Goal: Information Seeking & Learning: Find specific fact

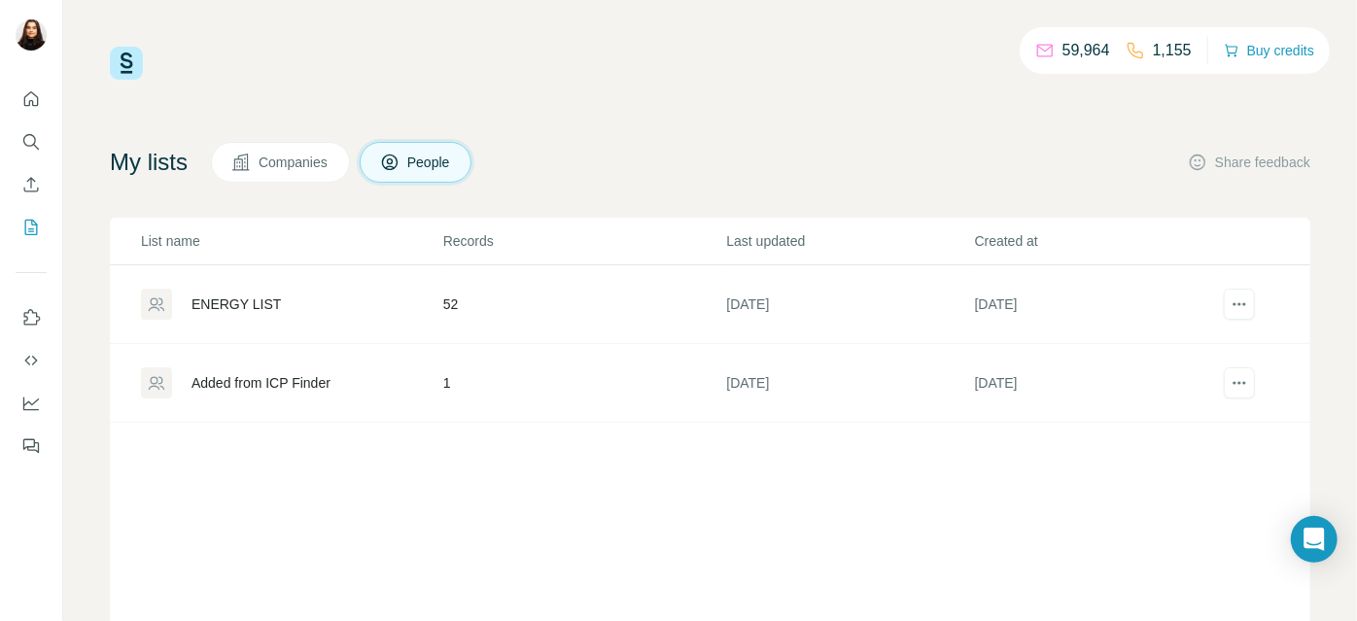
drag, startPoint x: 979, startPoint y: 166, endPoint x: 828, endPoint y: 157, distance: 150.9
click at [979, 166] on div "My lists Companies People Share feedback" at bounding box center [710, 162] width 1200 height 41
click at [31, 229] on icon "My lists" at bounding box center [30, 227] width 19 height 19
click at [30, 99] on icon "Quick start" at bounding box center [30, 98] width 19 height 19
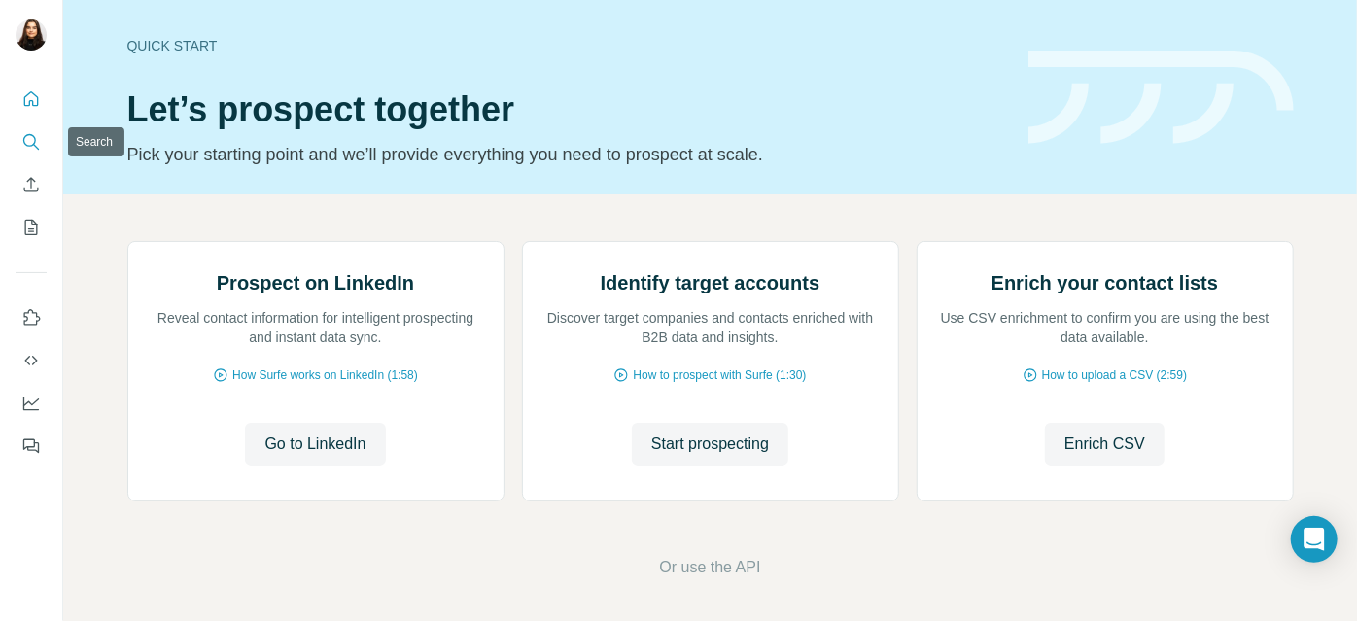
click at [23, 142] on icon "Search" at bounding box center [29, 140] width 13 height 13
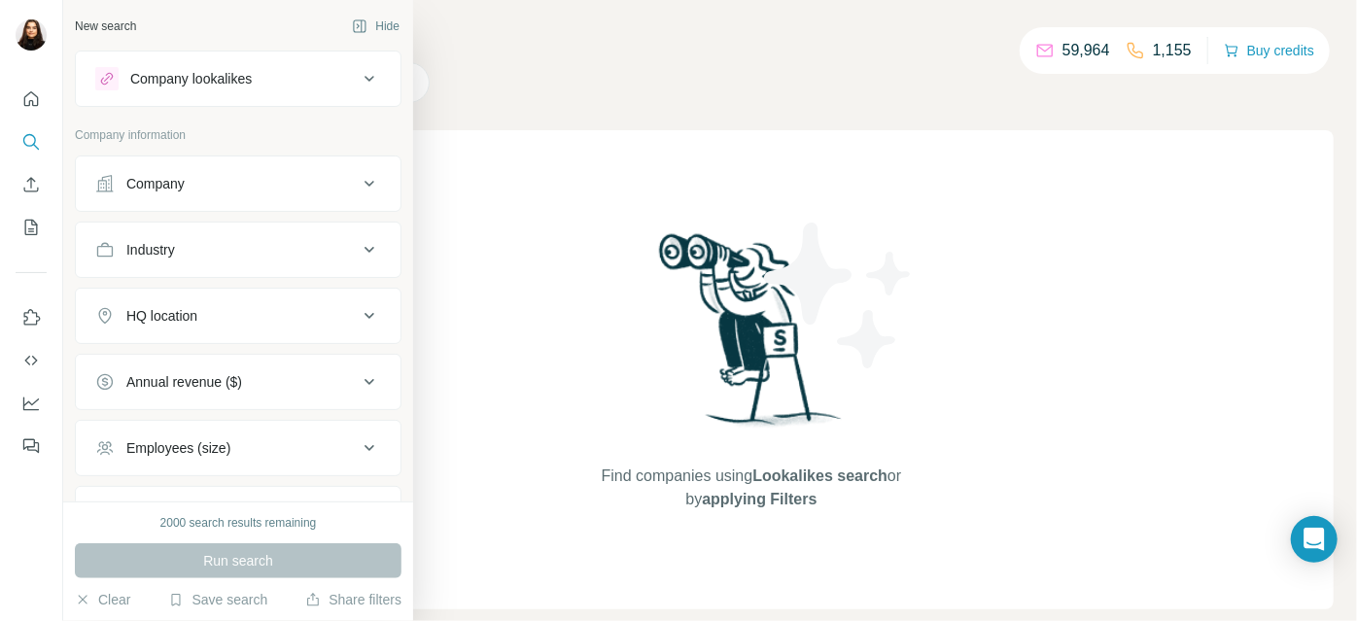
click at [183, 242] on div "Industry" at bounding box center [226, 249] width 262 height 19
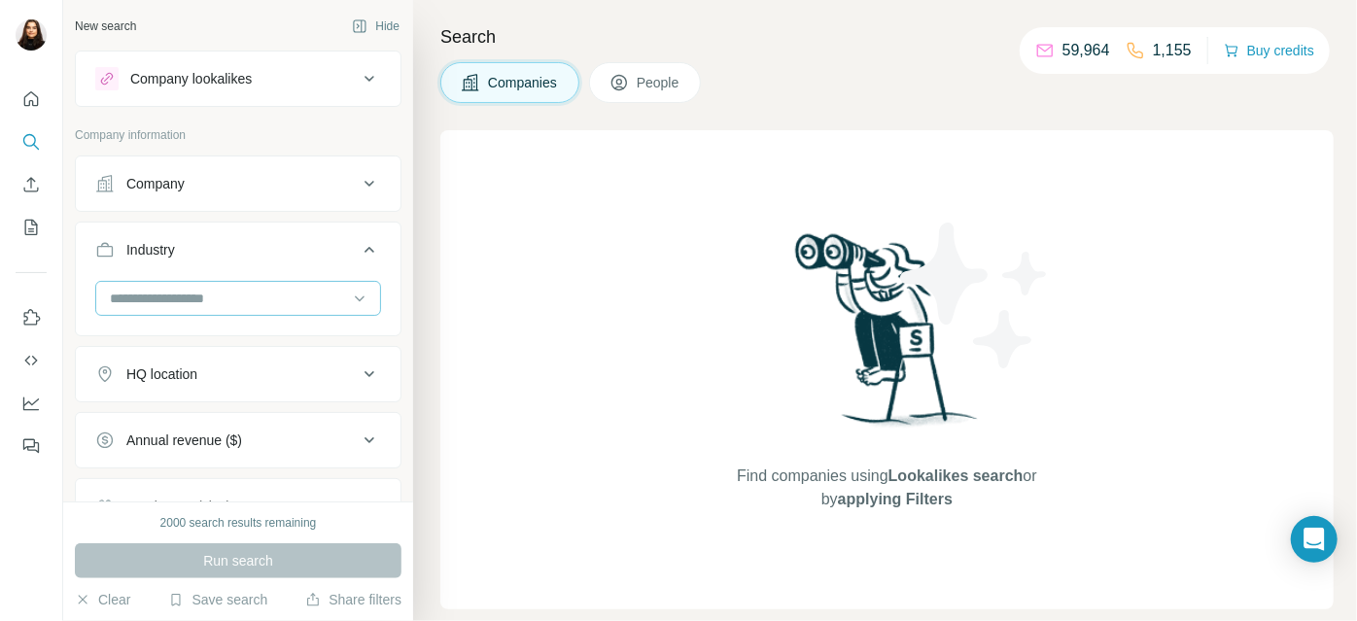
click at [191, 290] on input at bounding box center [228, 298] width 240 height 21
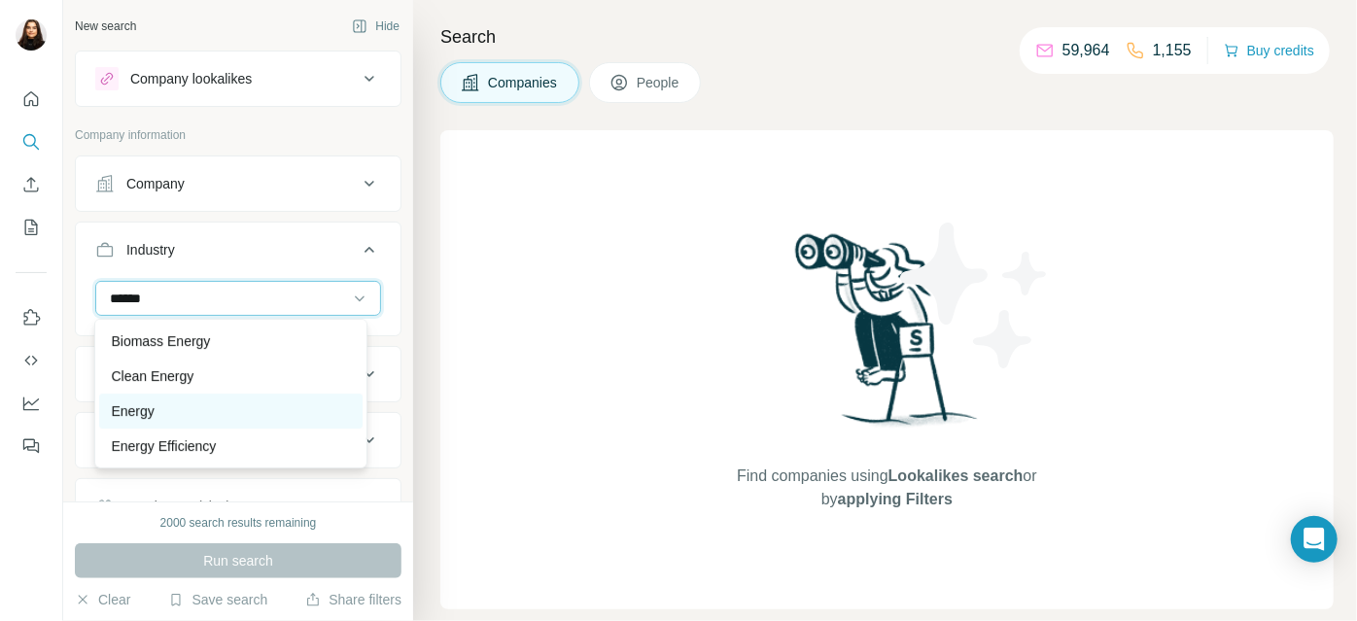
type input "******"
click at [208, 401] on div "Energy" at bounding box center [231, 410] width 240 height 19
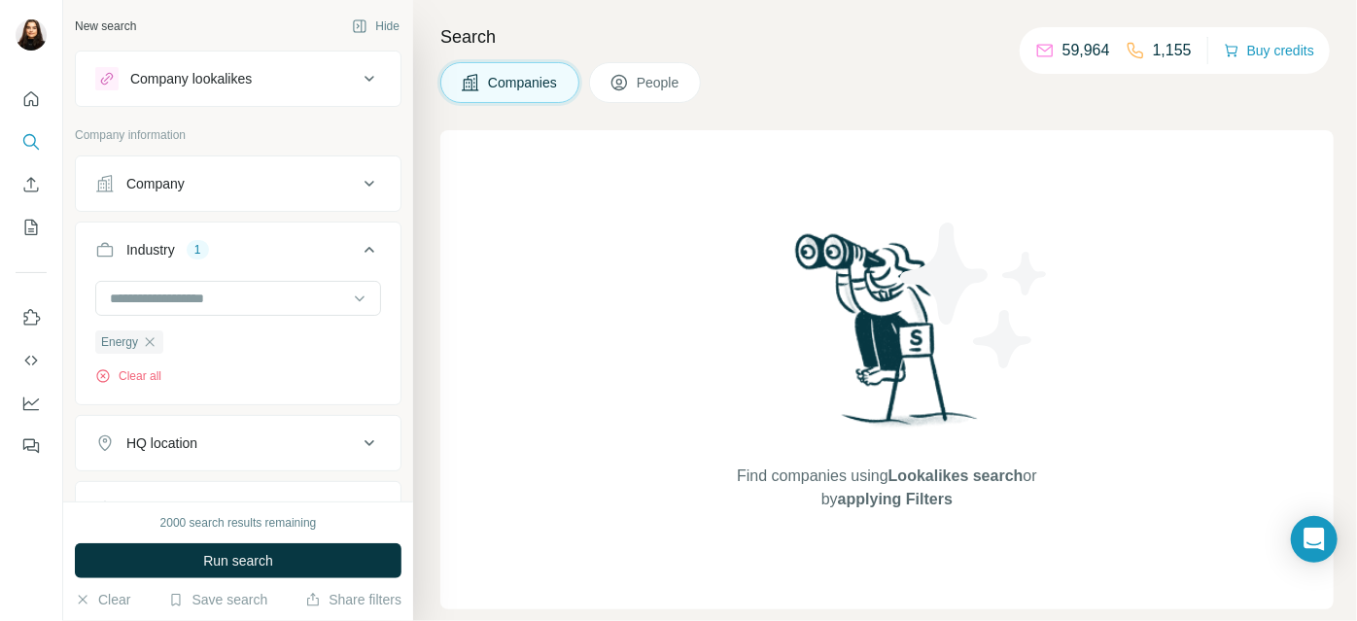
scroll to position [176, 0]
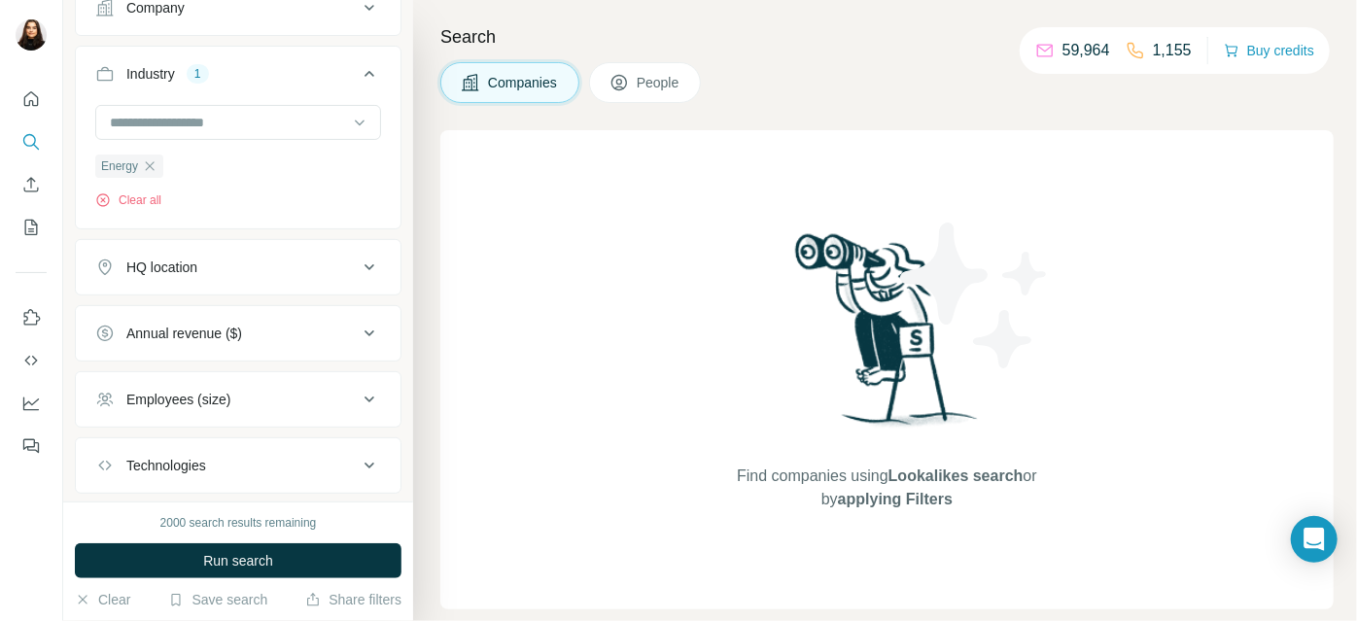
click at [284, 266] on div "HQ location" at bounding box center [226, 267] width 262 height 19
click at [299, 316] on input "text" at bounding box center [238, 315] width 286 height 35
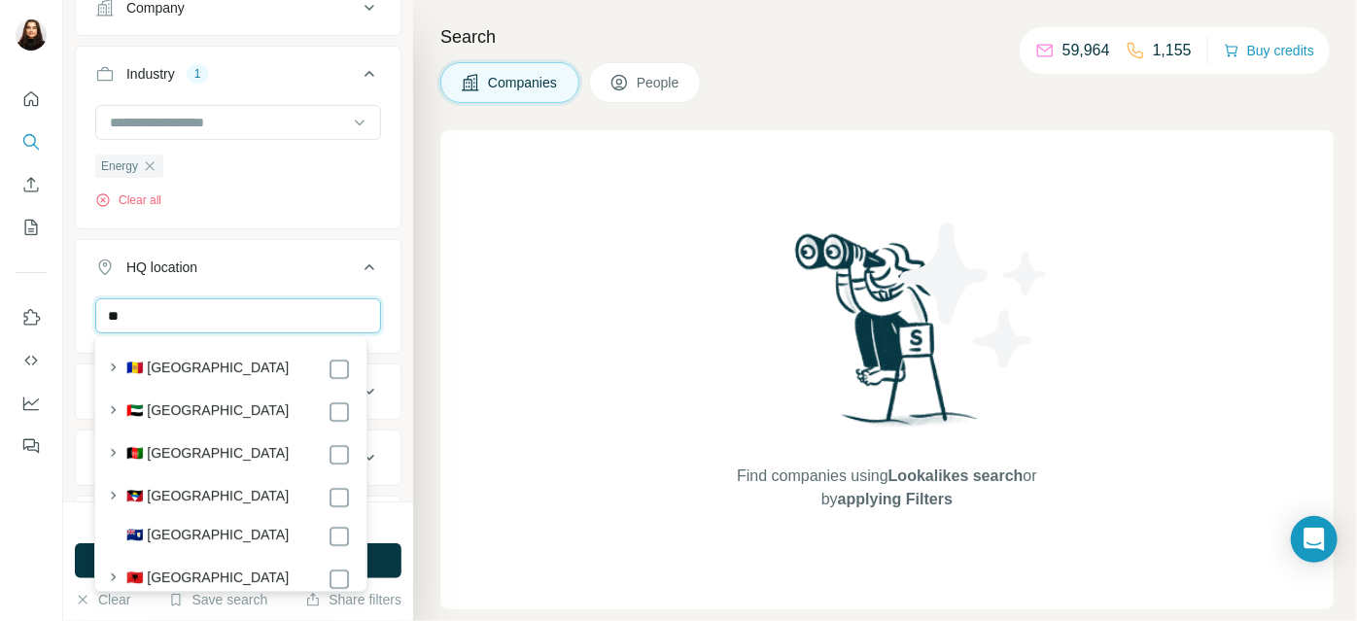
type input "*"
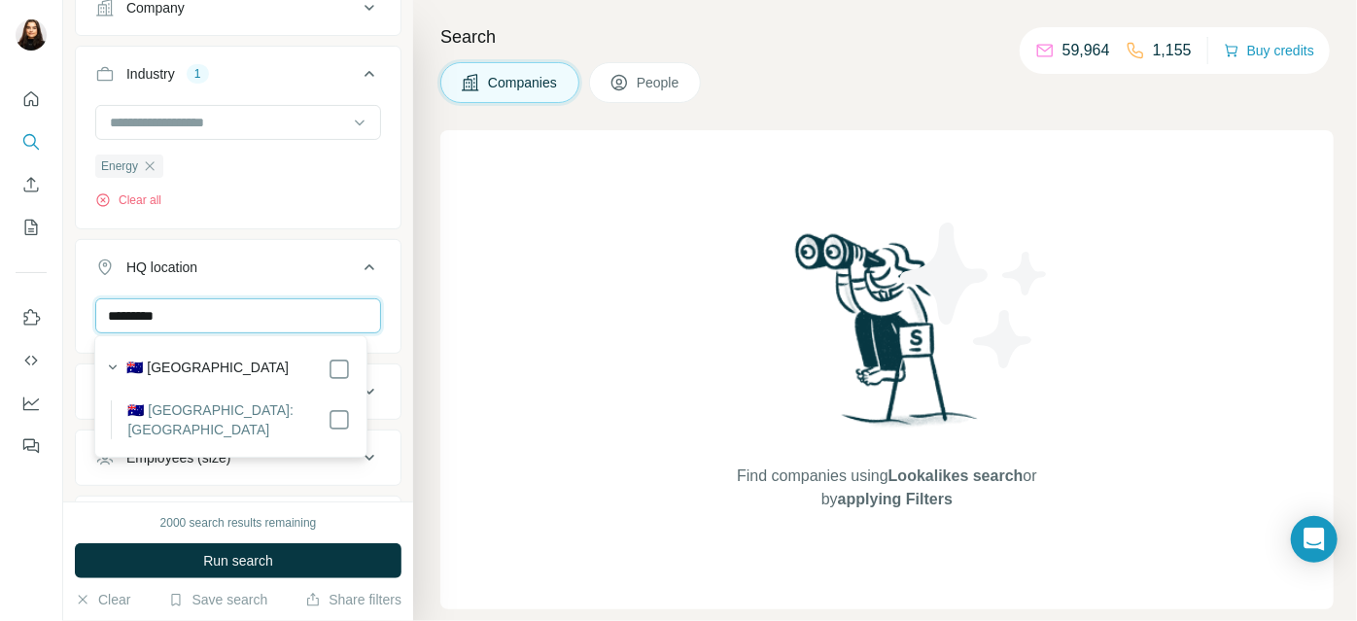
type input "*********"
click at [257, 415] on label "🇦🇺 [GEOGRAPHIC_DATA]: [GEOGRAPHIC_DATA]" at bounding box center [227, 419] width 200 height 39
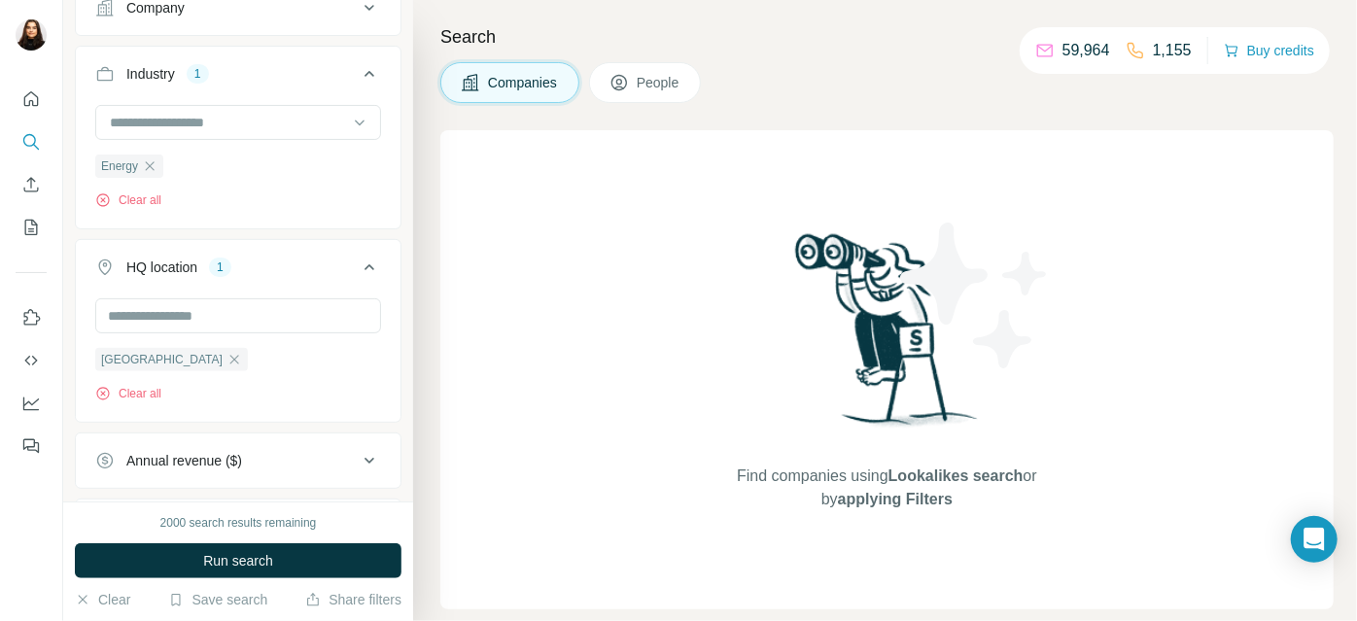
click at [428, 395] on div "Search Companies People Find companies using Lookalikes search or by applying F…" at bounding box center [885, 310] width 944 height 621
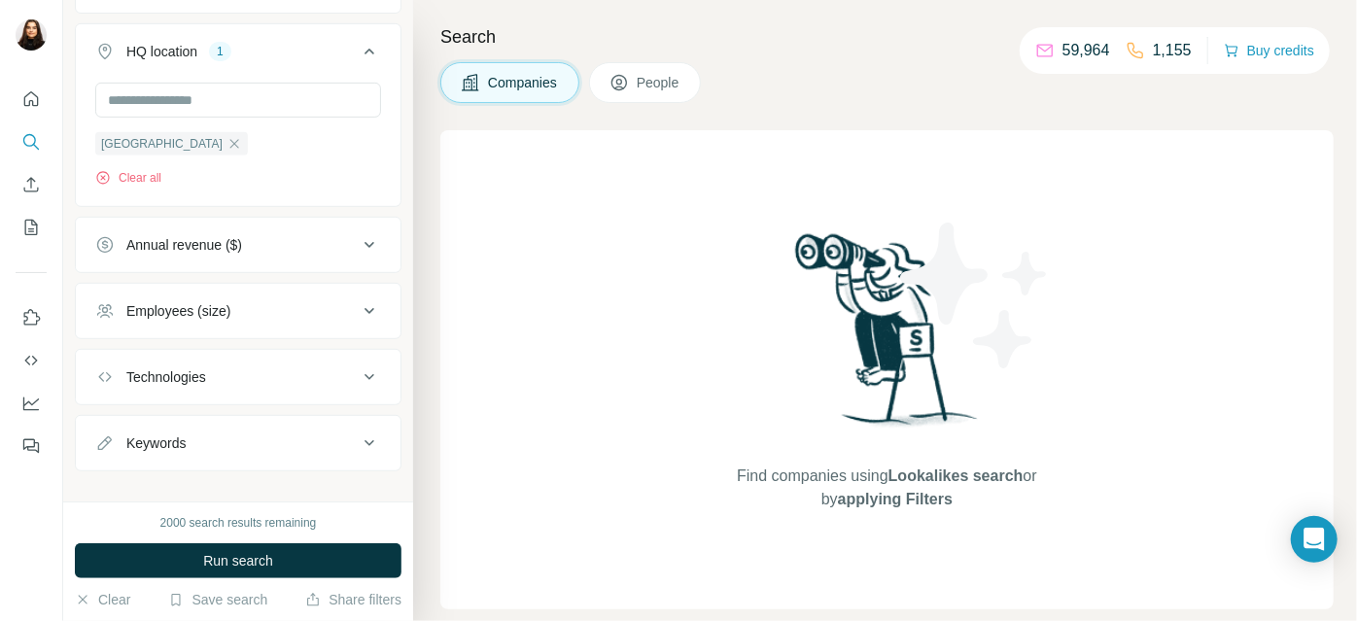
scroll to position [412, 0]
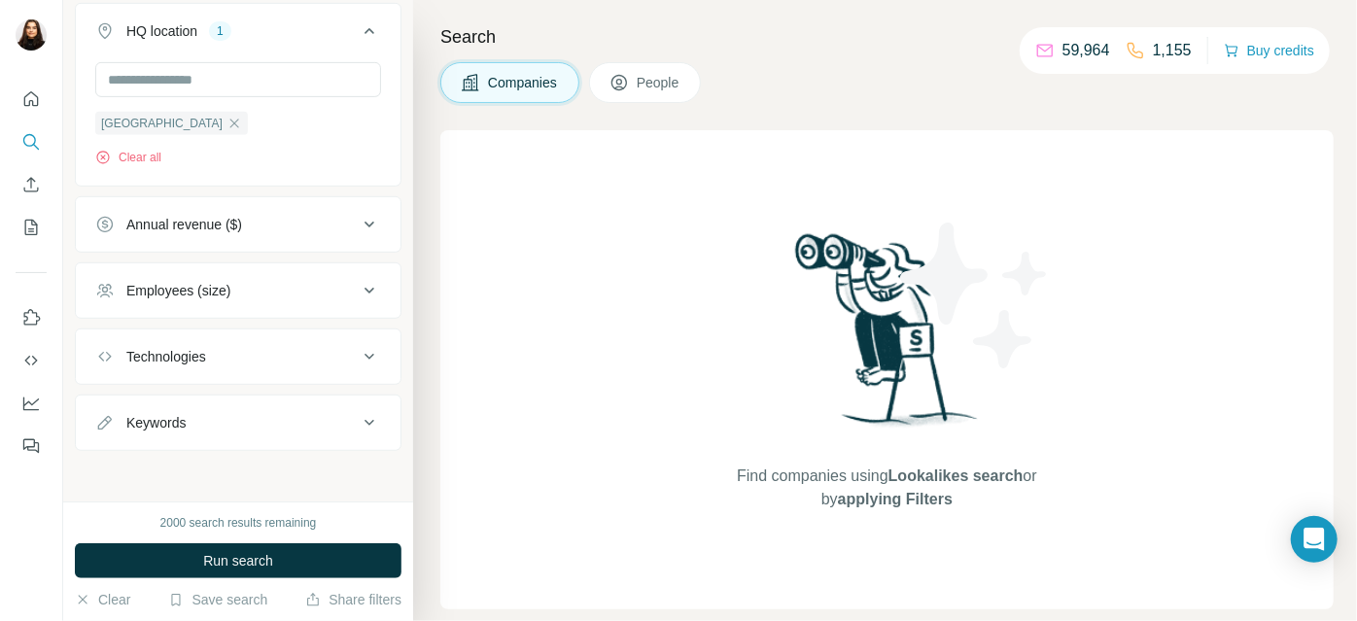
click at [258, 289] on div "Employees (size)" at bounding box center [226, 290] width 262 height 19
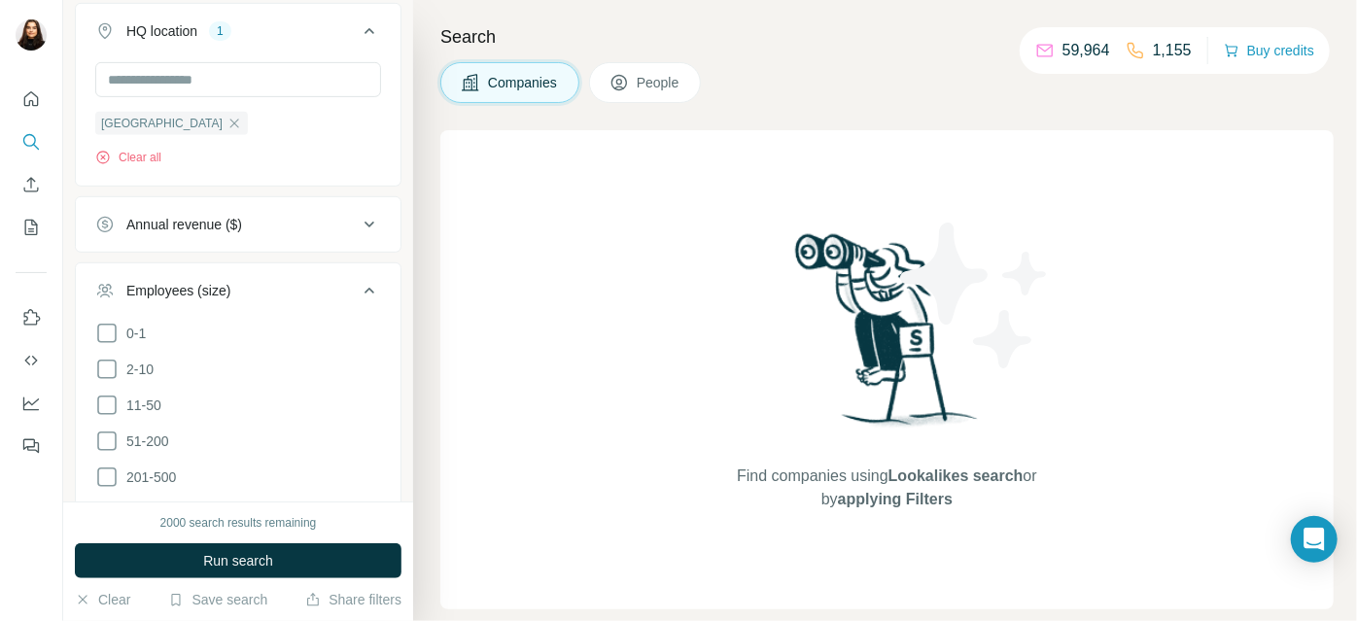
scroll to position [847, 0]
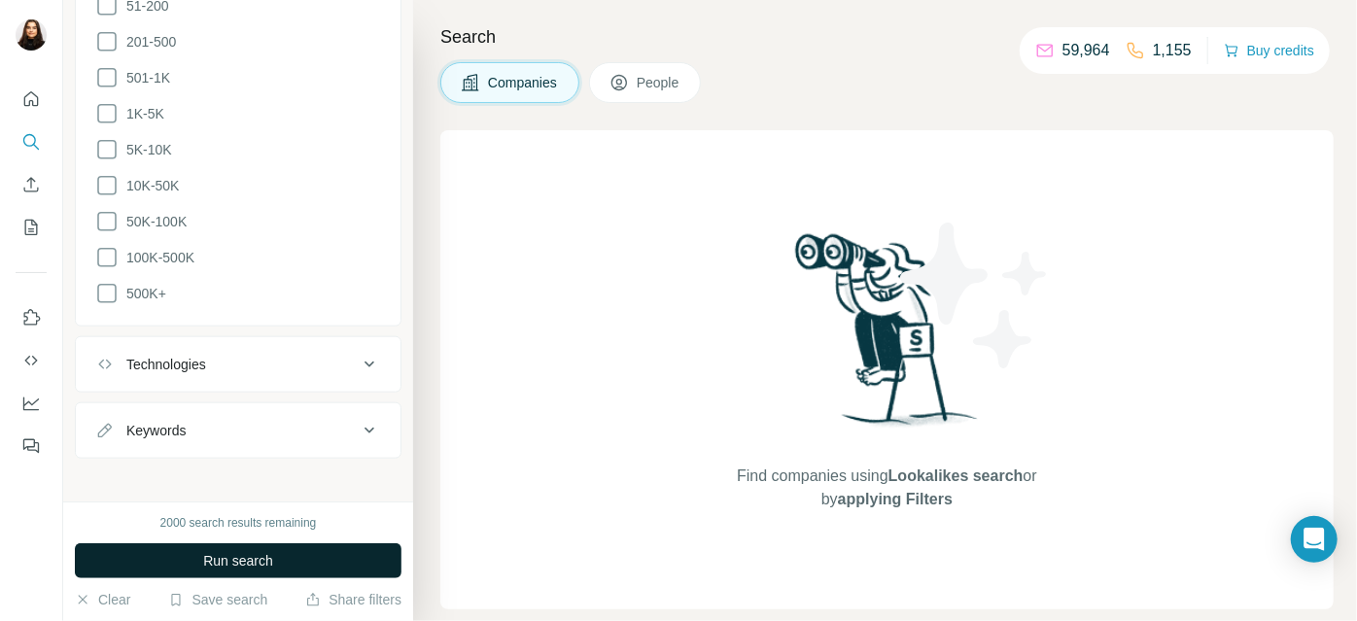
click at [243, 555] on span "Run search" at bounding box center [238, 560] width 70 height 19
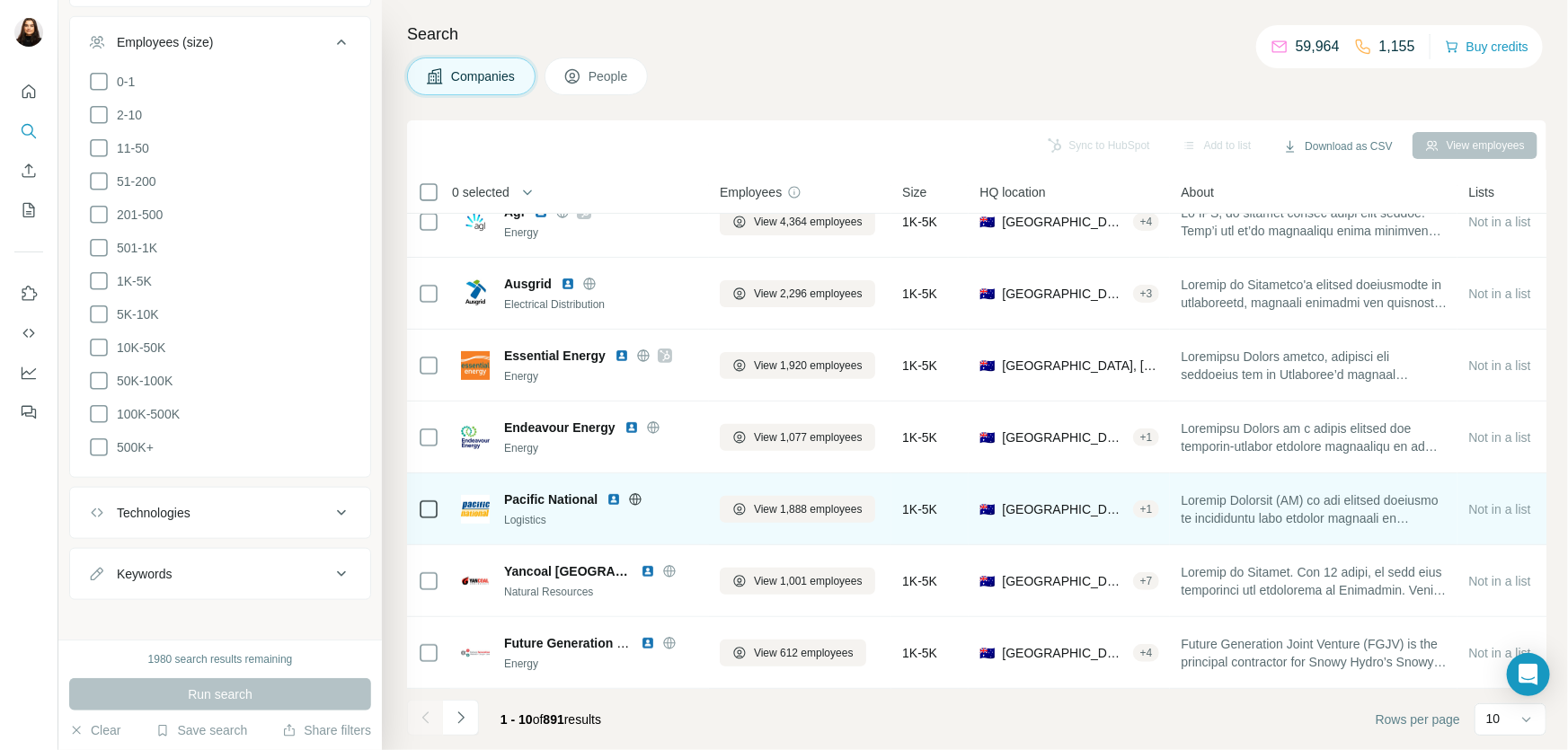
scroll to position [252, 0]
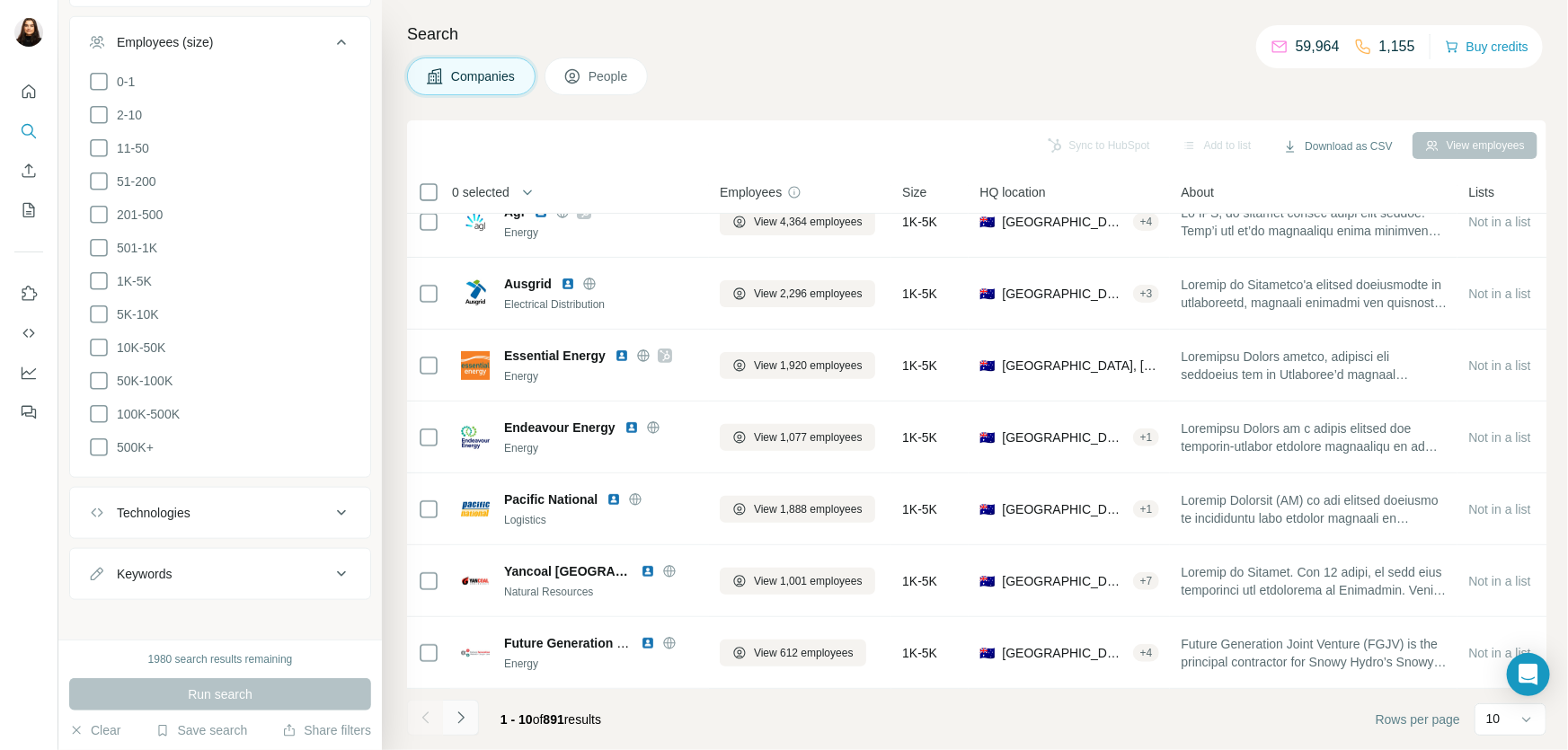
click at [453, 573] on icon "Navigate to next page" at bounding box center [460, 718] width 18 height 18
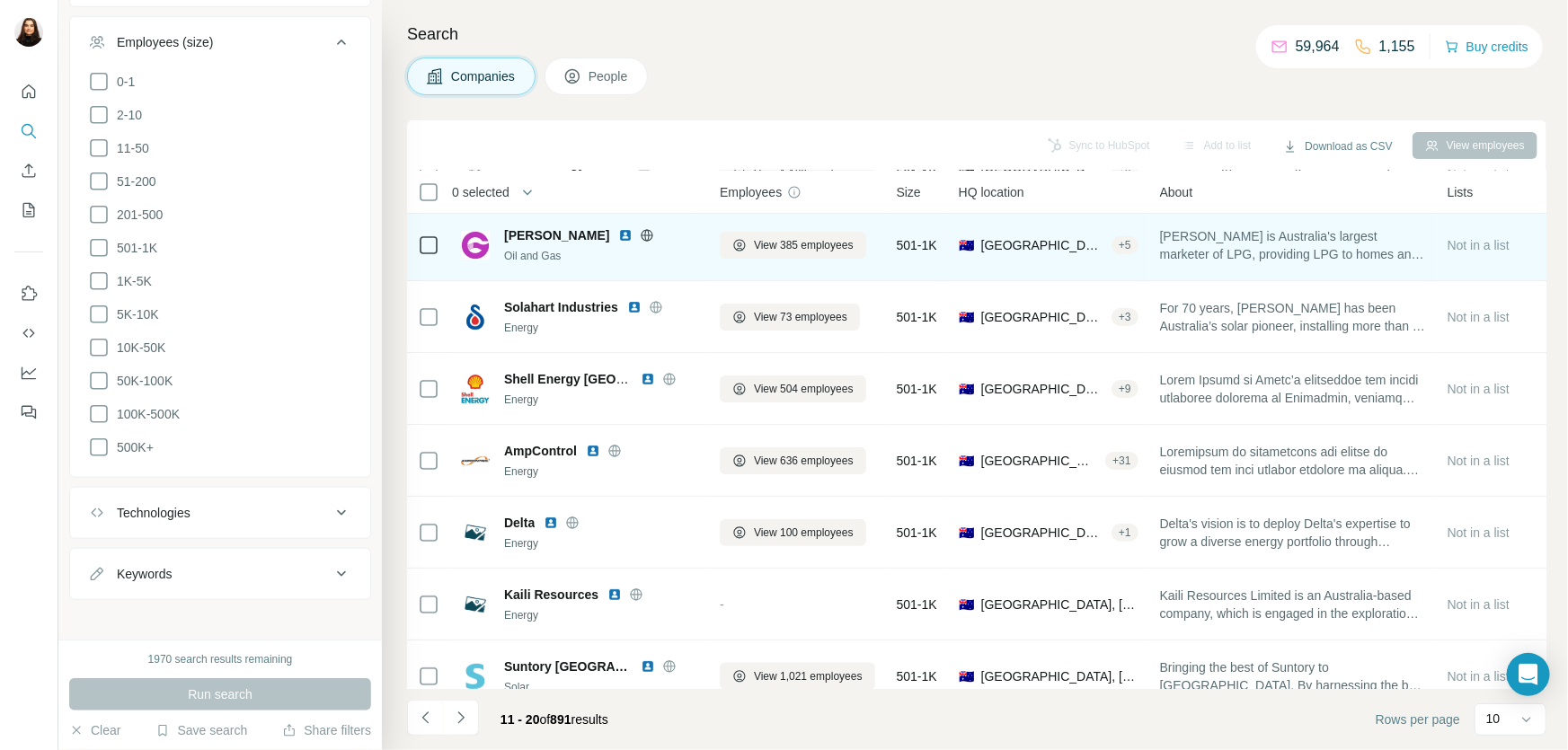
scroll to position [0, 0]
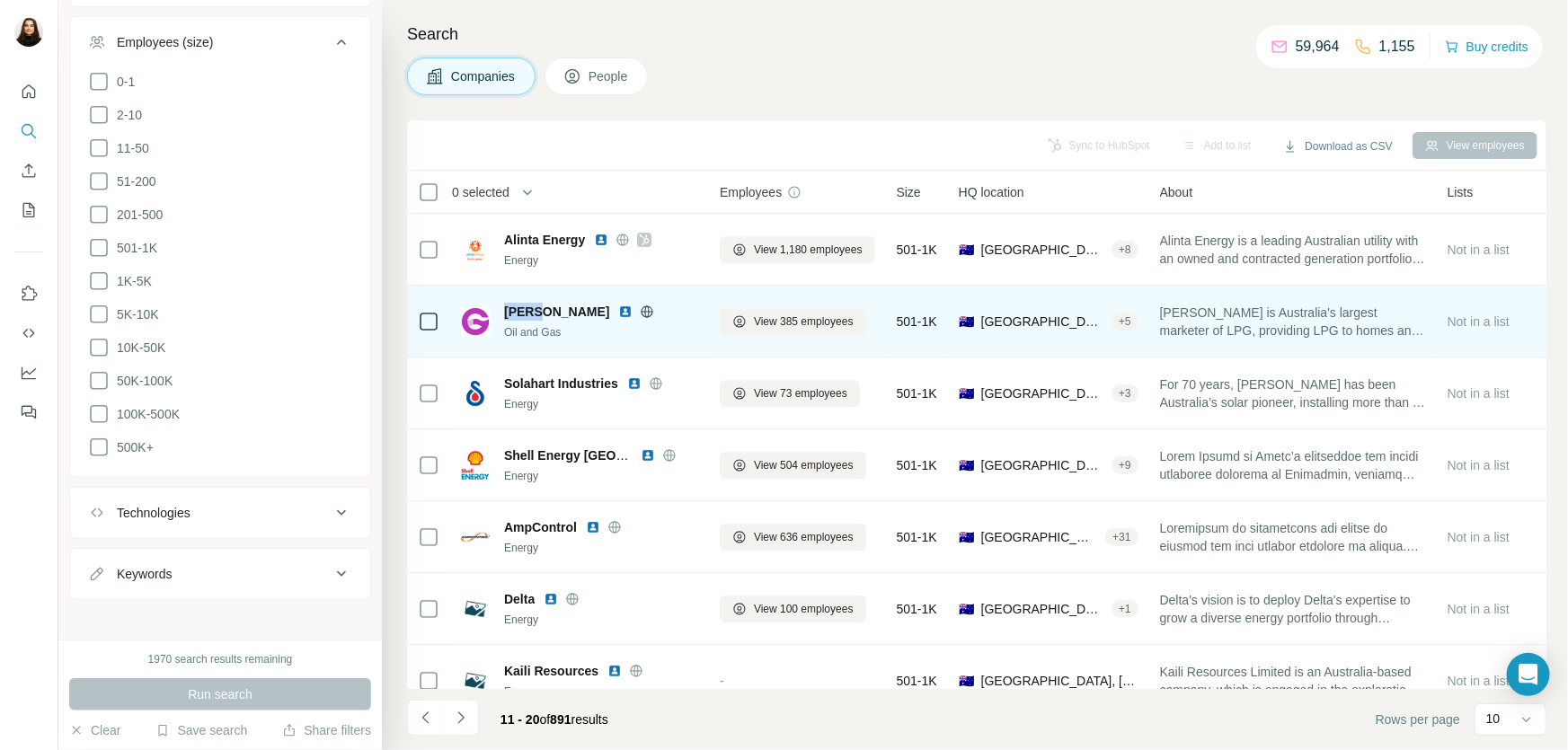
drag, startPoint x: 504, startPoint y: 308, endPoint x: 526, endPoint y: 315, distance: 23.1
click at [531, 315] on span "[PERSON_NAME]" at bounding box center [557, 311] width 105 height 18
drag, startPoint x: 525, startPoint y: 315, endPoint x: 505, endPoint y: 309, distance: 20.9
click at [505, 309] on span "[PERSON_NAME]" at bounding box center [557, 311] width 105 height 18
copy span "[PERSON_NAME]"
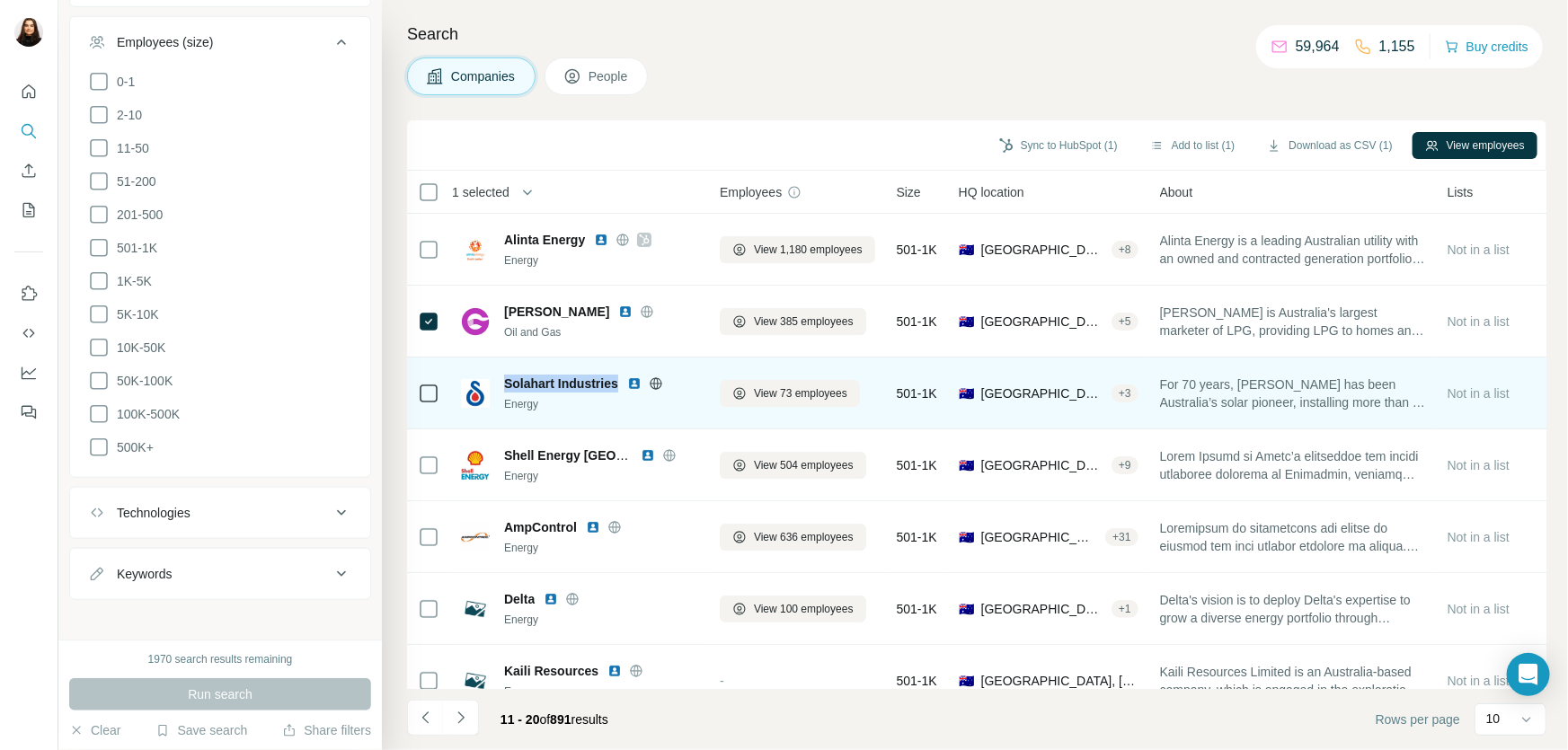
drag, startPoint x: 615, startPoint y: 383, endPoint x: 496, endPoint y: 373, distance: 119.4
click at [496, 375] on div "Solahart Industries Energy" at bounding box center [579, 393] width 238 height 38
copy span "Solahart Industries"
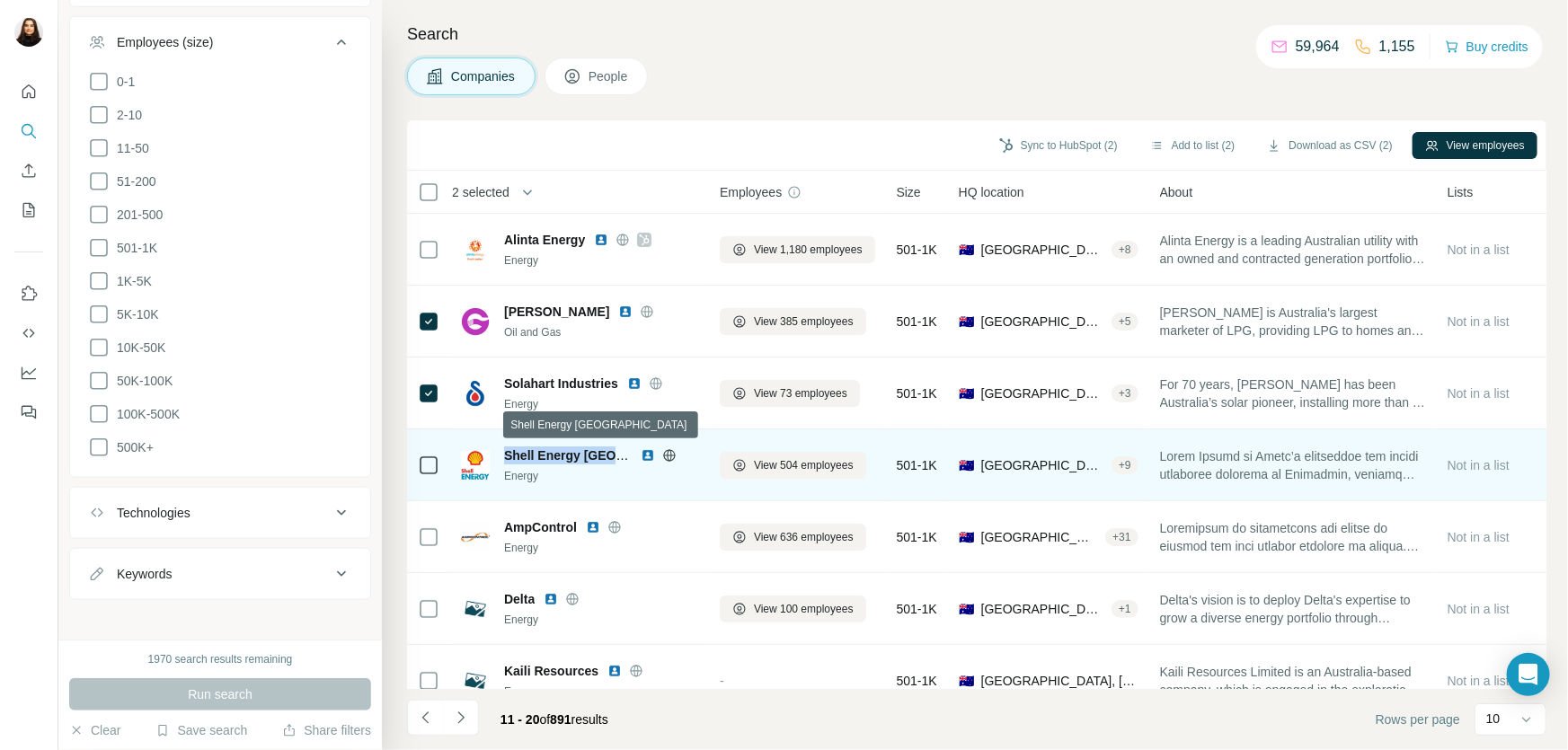
drag, startPoint x: 506, startPoint y: 451, endPoint x: 624, endPoint y: 449, distance: 118.0
click at [624, 449] on span "Shell Energy [GEOGRAPHIC_DATA]" at bounding box center [610, 456] width 214 height 15
copy span "Shell Energy Austral"
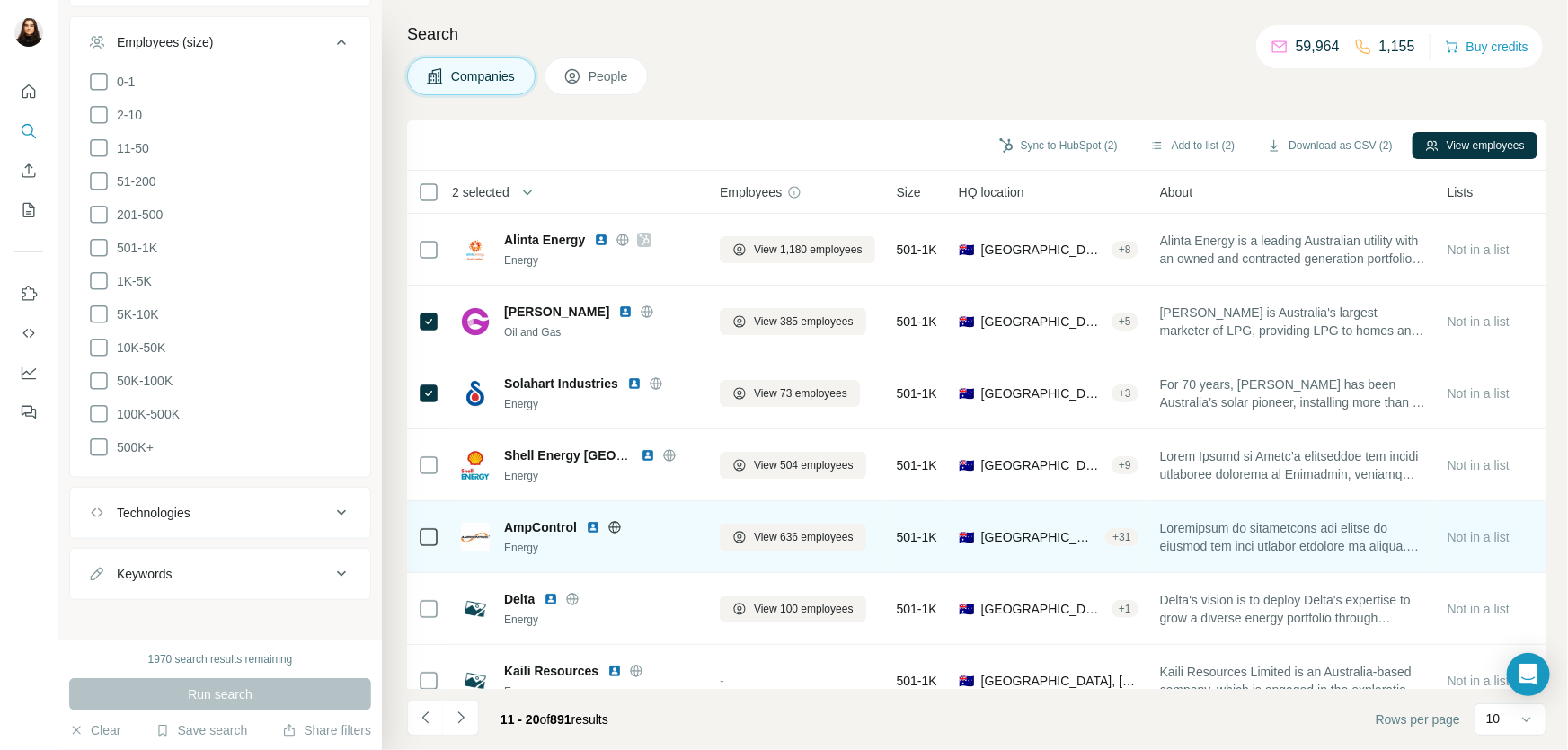
click at [502, 528] on div "AmpControl Energy" at bounding box center [579, 537] width 238 height 38
click at [504, 530] on span "AmpControl" at bounding box center [540, 527] width 73 height 18
drag, startPoint x: 503, startPoint y: 528, endPoint x: 575, endPoint y: 532, distance: 72.1
click at [575, 532] on span "AmpControl" at bounding box center [540, 527] width 73 height 18
copy span "AmpControl"
